Goal: Find contact information: Find contact information

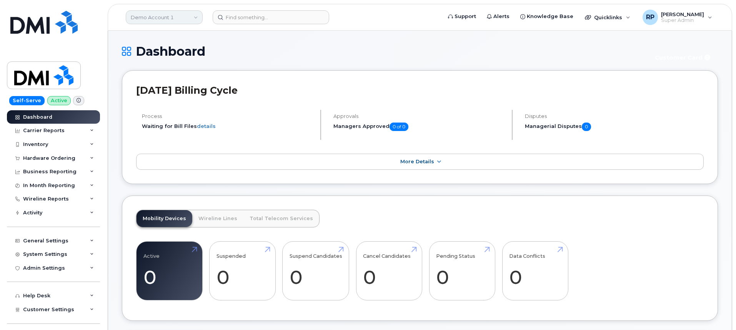
click at [154, 21] on link "Demo Account 1" at bounding box center [164, 17] width 77 height 14
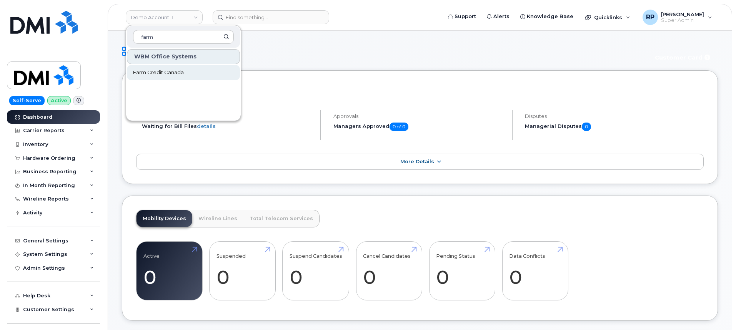
type input "farm"
click at [153, 74] on span "Farm Credit Canada" at bounding box center [158, 73] width 51 height 8
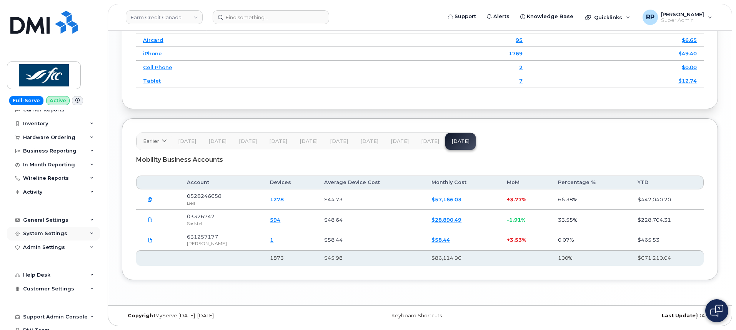
scroll to position [41, 0]
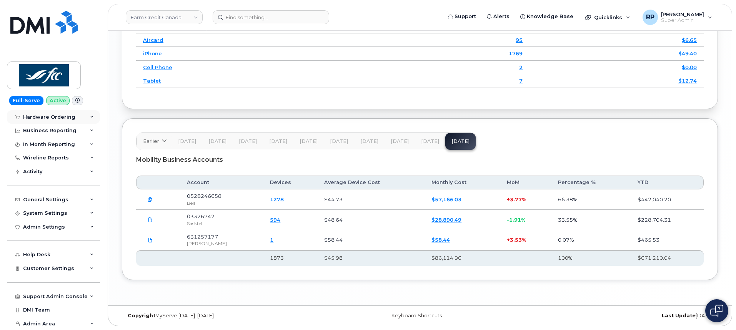
click at [90, 118] on icon at bounding box center [92, 117] width 4 height 4
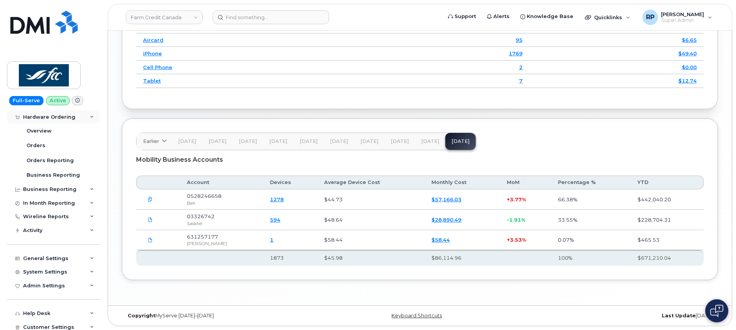
click at [90, 118] on icon at bounding box center [92, 117] width 4 height 4
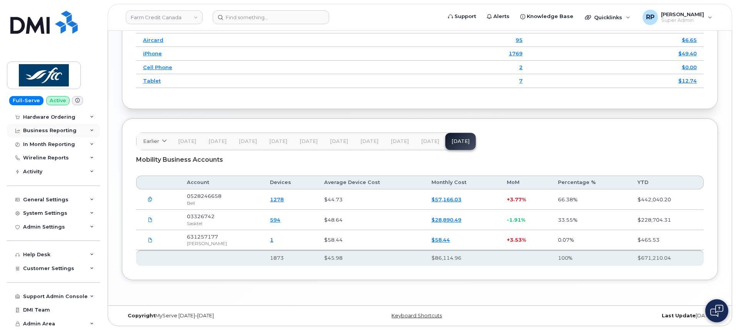
click at [85, 128] on div "Business Reporting" at bounding box center [53, 131] width 93 height 14
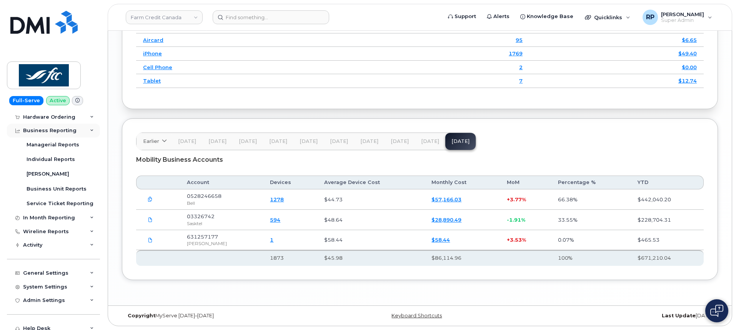
click at [85, 128] on div "Business Reporting" at bounding box center [53, 131] width 93 height 14
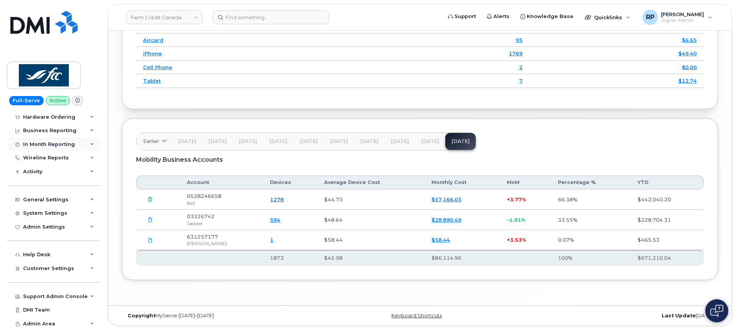
click at [83, 143] on div "In Month Reporting" at bounding box center [53, 145] width 93 height 14
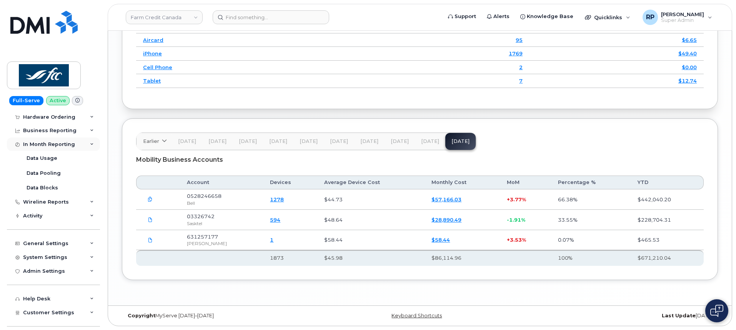
click at [83, 143] on div "In Month Reporting" at bounding box center [53, 145] width 93 height 14
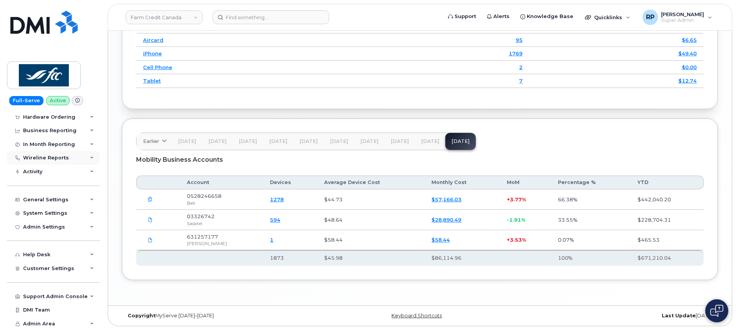
click at [83, 154] on div "Wireline Reports" at bounding box center [53, 158] width 93 height 14
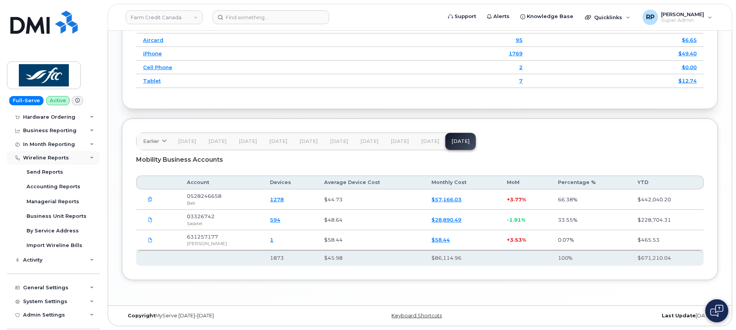
click at [83, 154] on div "Wireline Reports" at bounding box center [53, 158] width 93 height 14
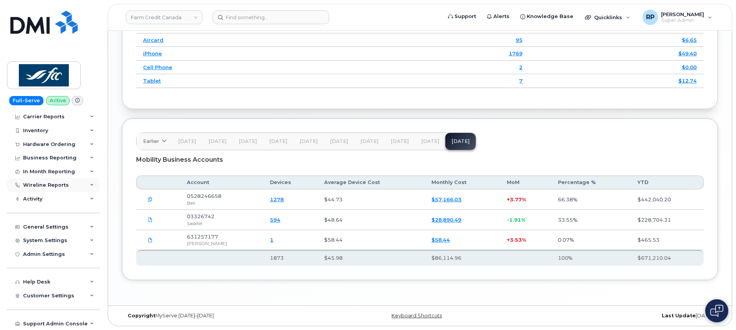
scroll to position [0, 0]
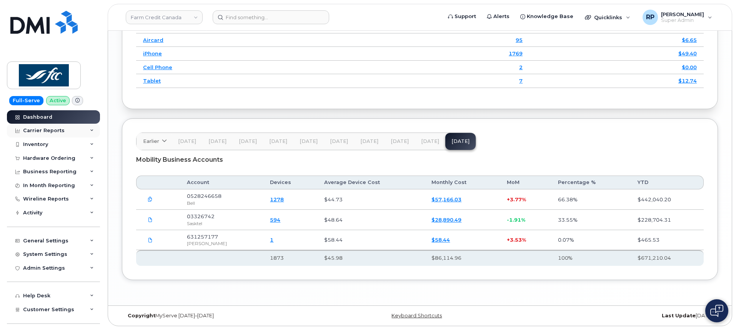
click at [86, 136] on div "Carrier Reports" at bounding box center [53, 131] width 93 height 14
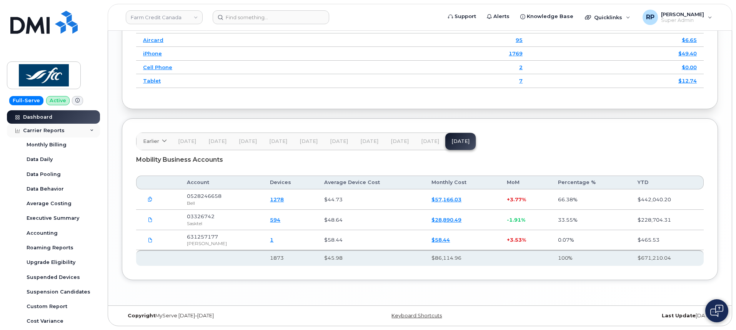
click at [86, 130] on div "Carrier Reports" at bounding box center [53, 131] width 93 height 14
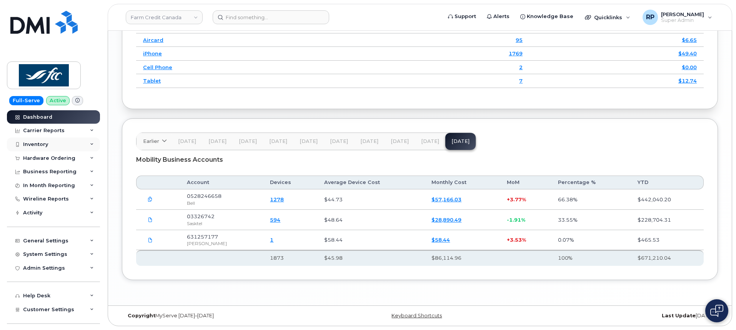
click at [85, 143] on div "Inventory" at bounding box center [53, 145] width 93 height 14
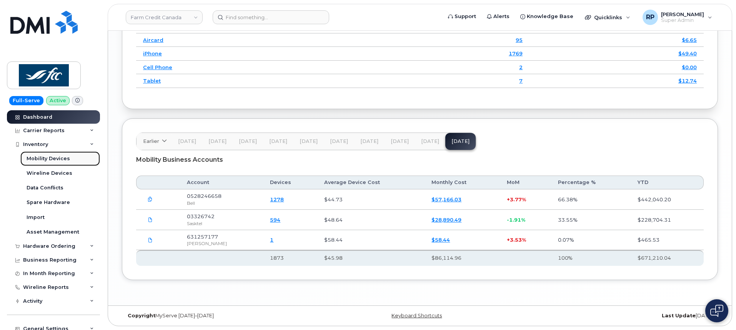
click at [60, 158] on div "Mobility Devices" at bounding box center [48, 158] width 43 height 7
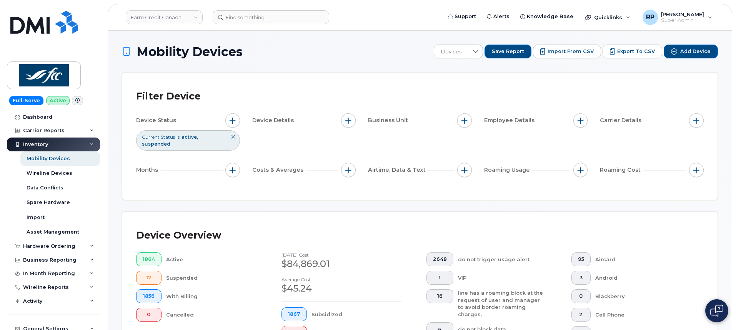
click at [290, 190] on div "Filter Device Device Status Current Status is active suspended Device Details B…" at bounding box center [419, 136] width 595 height 127
click at [690, 123] on button "button" at bounding box center [696, 120] width 15 height 15
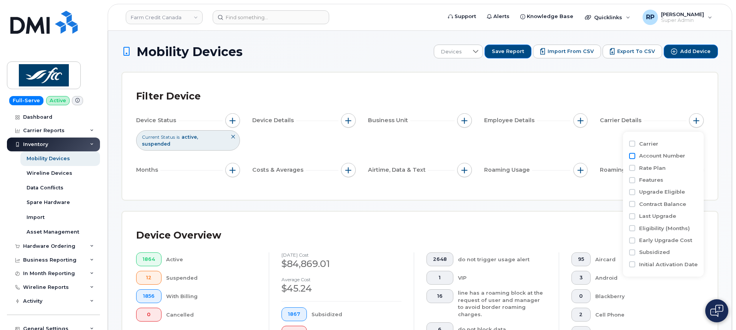
click at [633, 157] on input "Account Number" at bounding box center [632, 156] width 6 height 6
checkbox input "true"
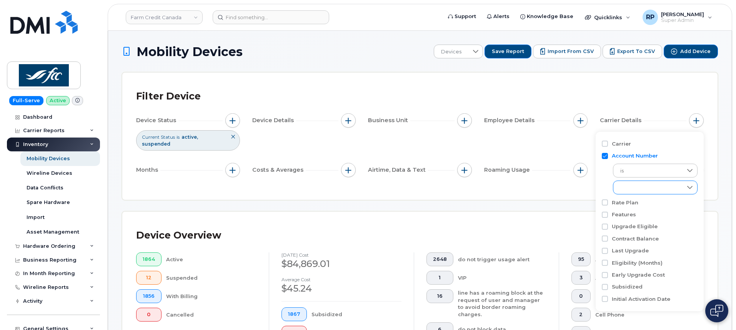
click at [644, 187] on div "empty" at bounding box center [647, 187] width 69 height 13
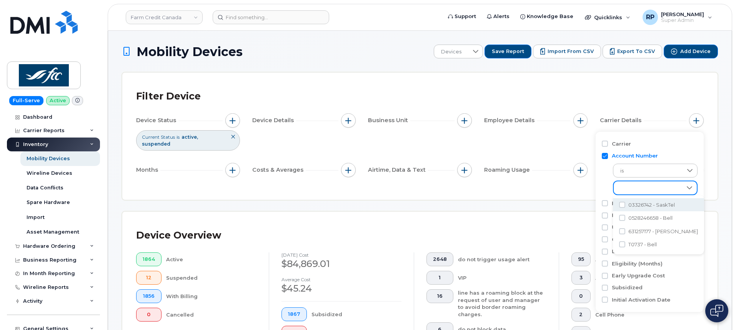
click at [637, 199] on li "03326742 - SaskTel" at bounding box center [658, 204] width 91 height 13
checkbox input "true"
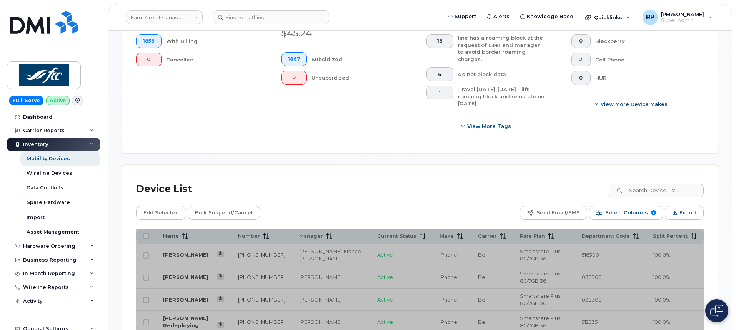
scroll to position [257, 0]
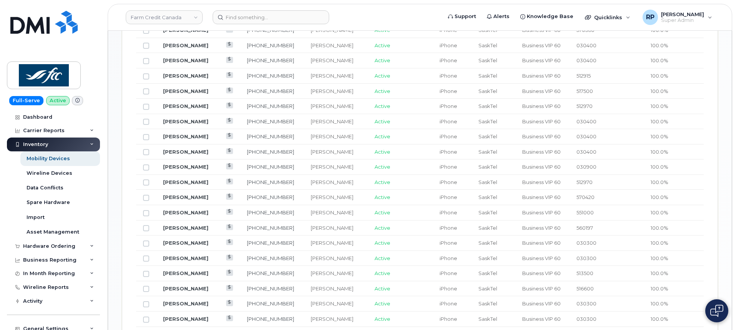
scroll to position [217, 0]
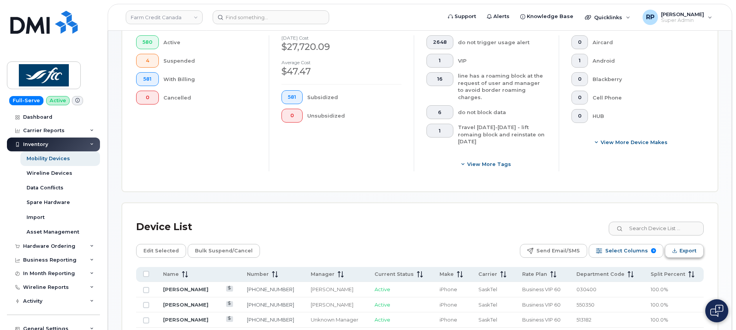
click at [691, 245] on span "Export" at bounding box center [688, 251] width 17 height 12
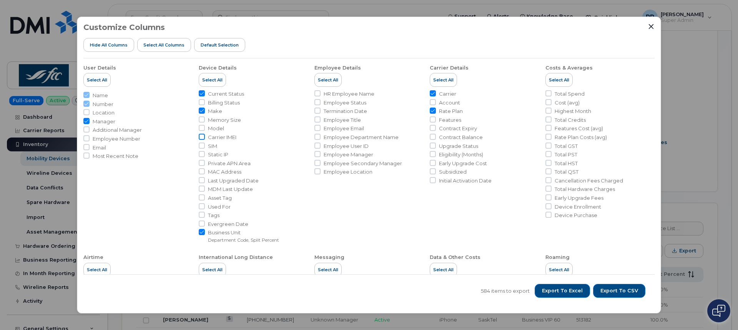
click at [201, 135] on input "Carrier IMEI" at bounding box center [202, 137] width 6 height 6
checkbox input "true"
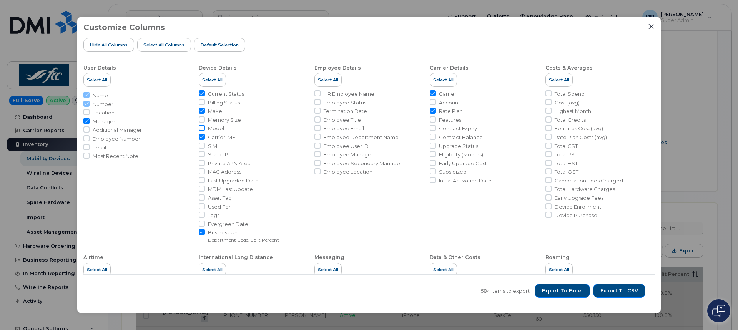
click at [201, 128] on input "Model" at bounding box center [202, 128] width 6 height 6
checkbox input "true"
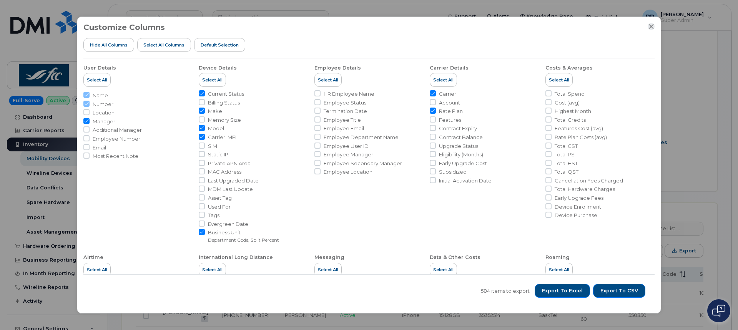
click at [653, 25] on icon "Close" at bounding box center [651, 26] width 6 height 6
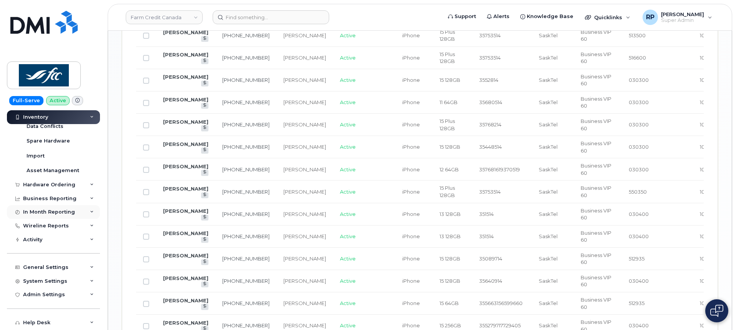
scroll to position [130, 0]
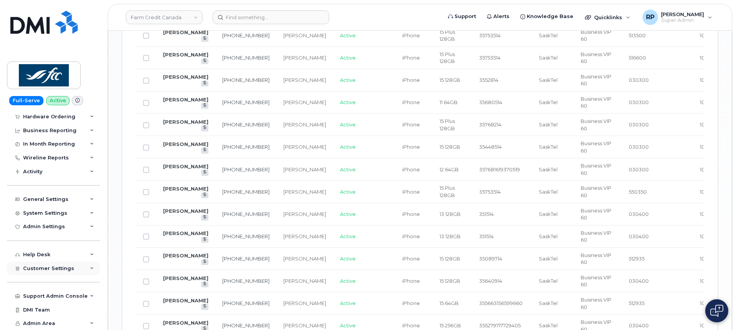
click at [62, 267] on span "Customer Settings" at bounding box center [48, 269] width 51 height 6
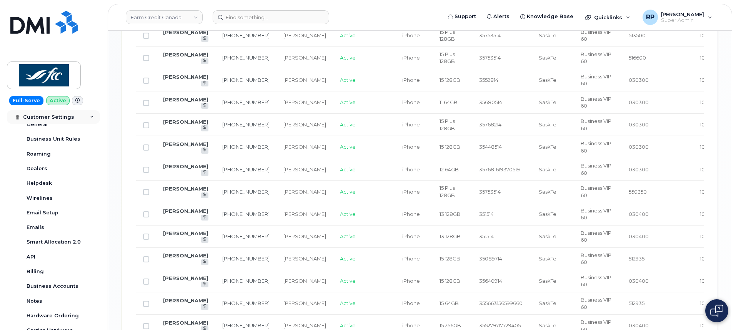
scroll to position [322, 0]
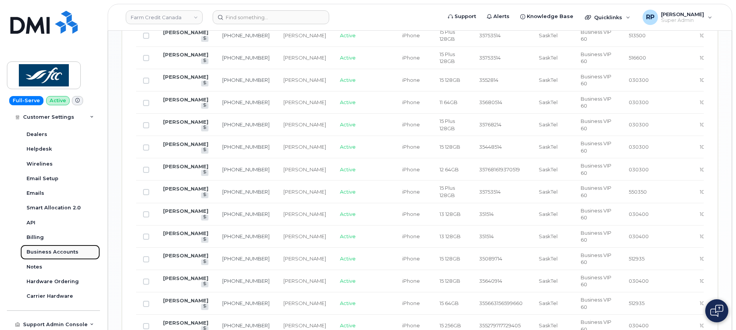
click at [61, 253] on div "Business Accounts" at bounding box center [53, 252] width 52 height 7
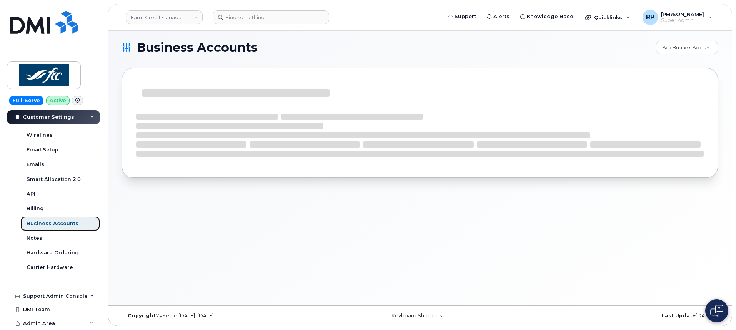
scroll to position [233, 0]
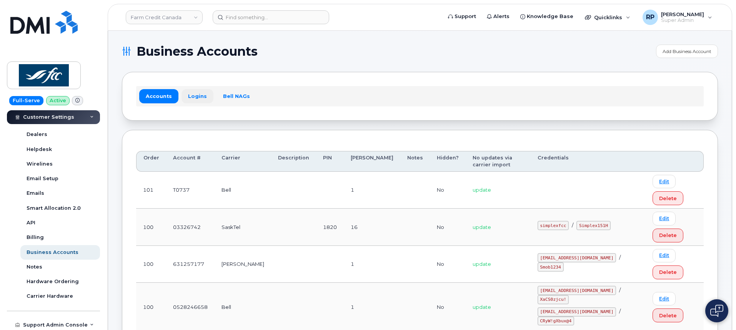
click at [204, 95] on link "Logins" at bounding box center [198, 96] width 32 height 14
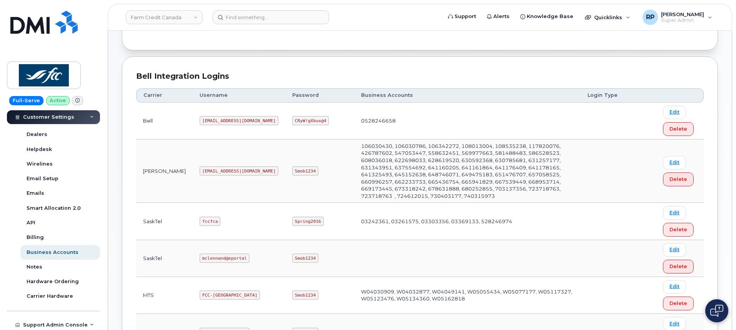
scroll to position [192, 0]
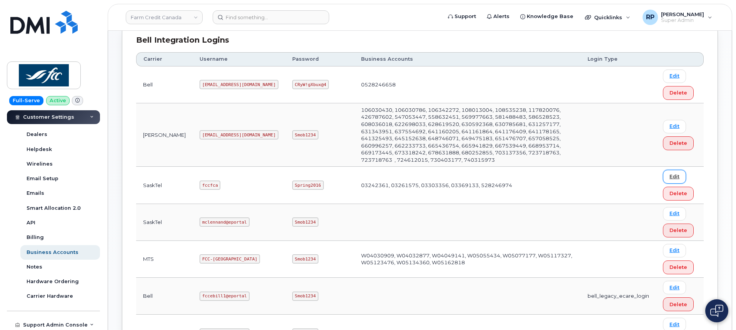
click at [671, 170] on link "Edit" at bounding box center [674, 176] width 23 height 13
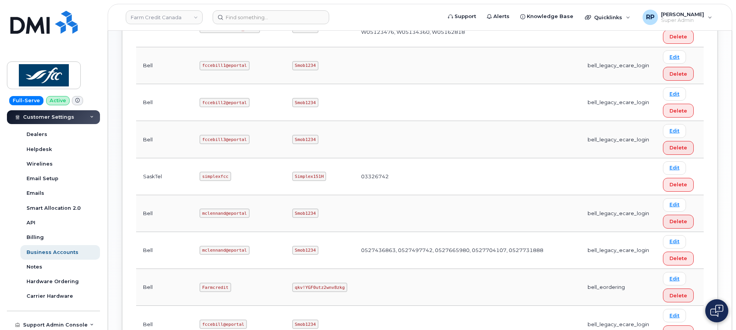
scroll to position [487, 0]
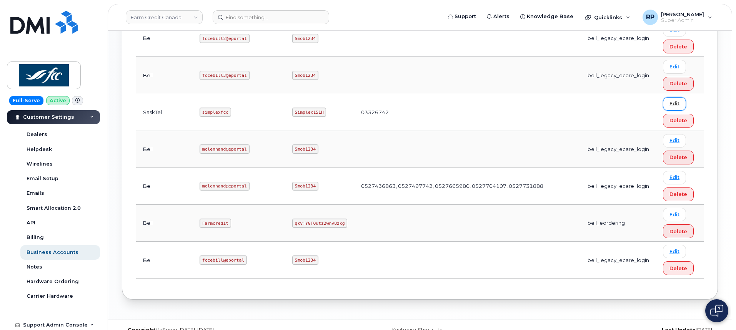
click at [676, 97] on link "Edit" at bounding box center [674, 103] width 23 height 13
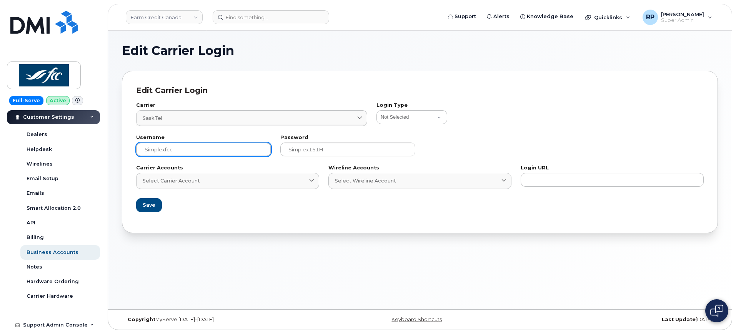
drag, startPoint x: 142, startPoint y: 153, endPoint x: 114, endPoint y: 150, distance: 27.5
click at [114, 150] on div "Edit Carrier Login Edit Carrier Login Carrier SaskTel 5 AT&T Wireline Bell Dist…" at bounding box center [420, 170] width 624 height 279
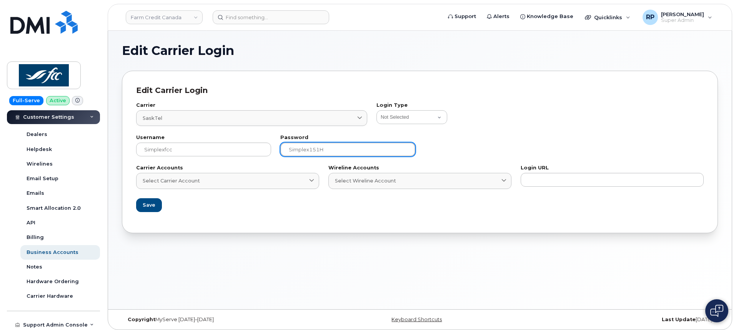
click at [302, 147] on input "Simplex151H" at bounding box center [347, 150] width 135 height 14
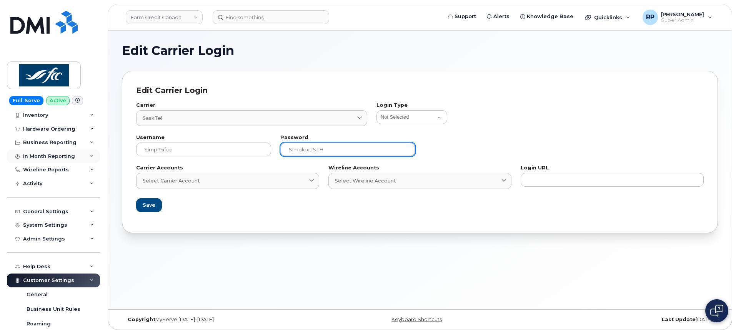
scroll to position [6, 0]
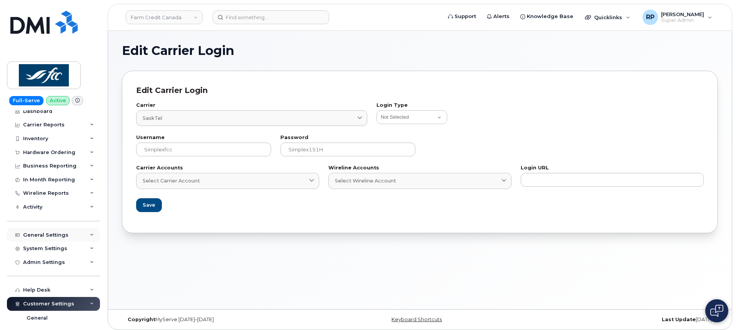
click at [50, 238] on div "General Settings" at bounding box center [45, 235] width 45 height 6
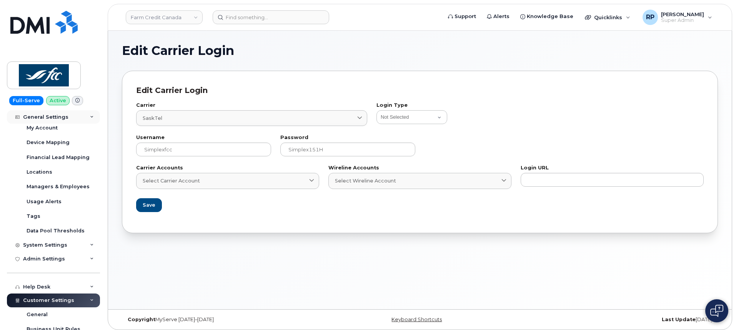
scroll to position [134, 0]
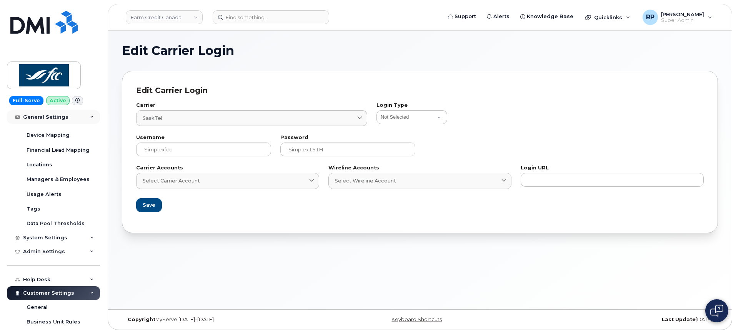
click at [50, 239] on div "System Settings" at bounding box center [45, 238] width 44 height 6
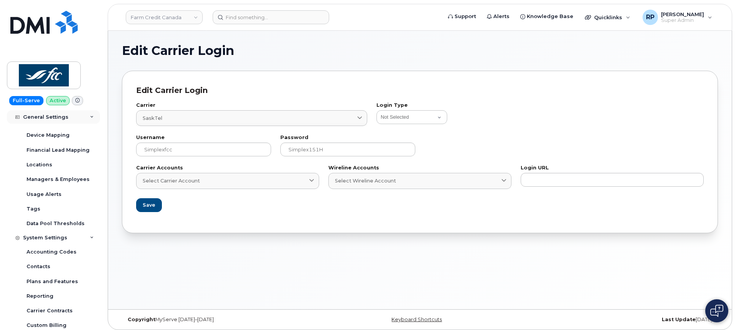
scroll to position [198, 0]
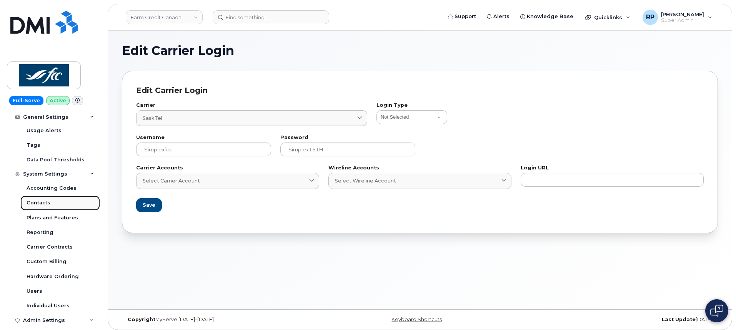
click at [41, 203] on div "Contacts" at bounding box center [39, 203] width 24 height 7
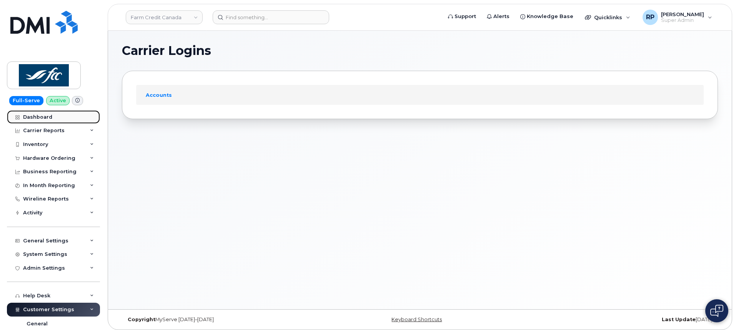
click at [44, 115] on div "Dashboard" at bounding box center [37, 117] width 29 height 6
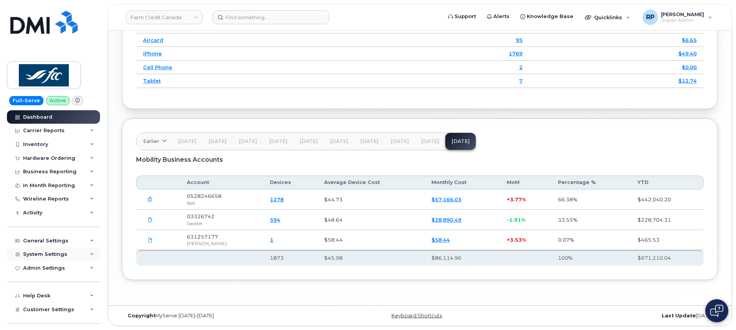
scroll to position [41, 0]
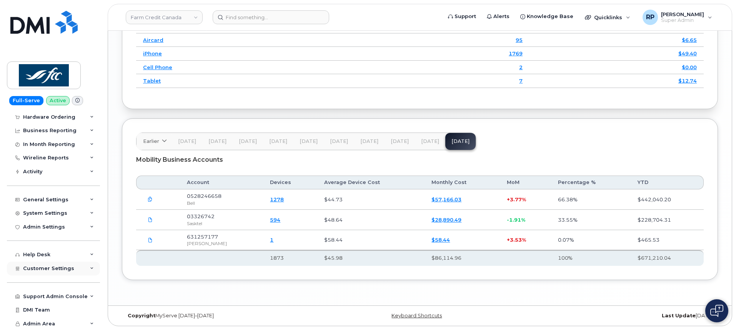
click at [51, 270] on span "Customer Settings" at bounding box center [48, 269] width 51 height 6
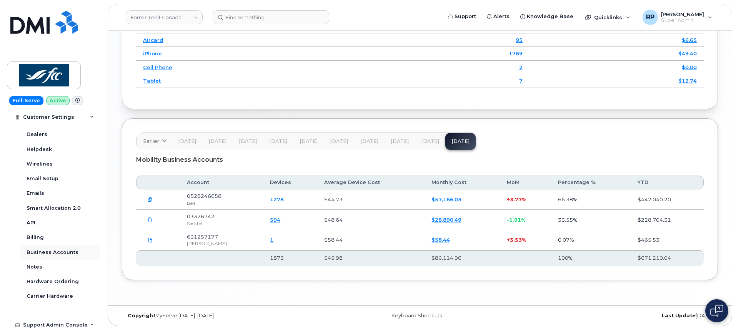
scroll to position [262, 0]
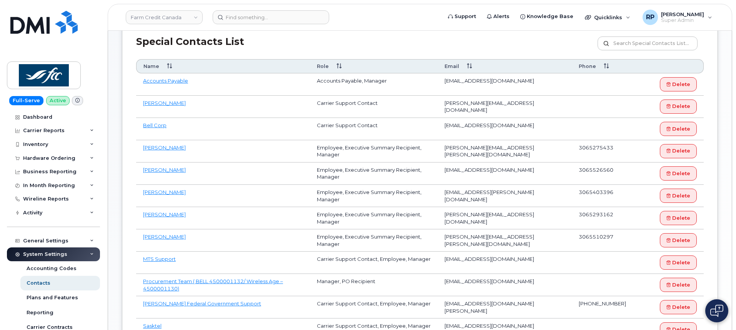
scroll to position [192, 0]
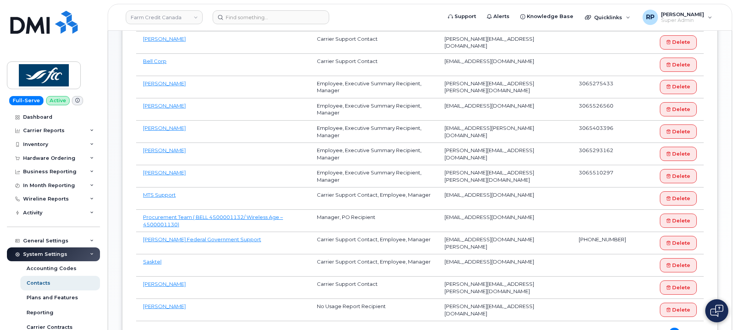
drag, startPoint x: 523, startPoint y: 264, endPoint x: 447, endPoint y: 267, distance: 76.2
click at [447, 268] on td "[EMAIL_ADDRESS][DOMAIN_NAME]" at bounding box center [505, 266] width 134 height 22
drag, startPoint x: 444, startPoint y: 263, endPoint x: 529, endPoint y: 268, distance: 84.8
click at [529, 268] on td "[EMAIL_ADDRESS][DOMAIN_NAME]" at bounding box center [505, 266] width 134 height 22
copy td "[EMAIL_ADDRESS][DOMAIN_NAME]"
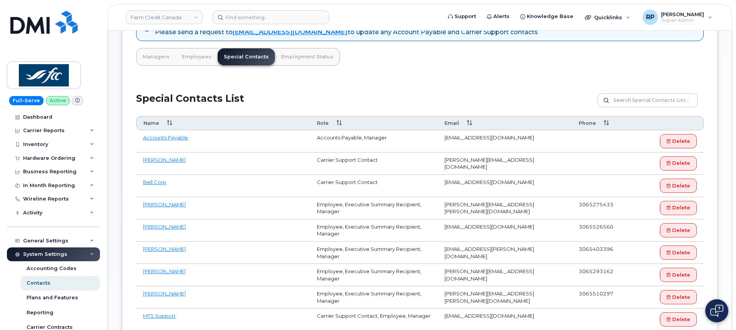
scroll to position [0, 0]
